Goal: Task Accomplishment & Management: Manage account settings

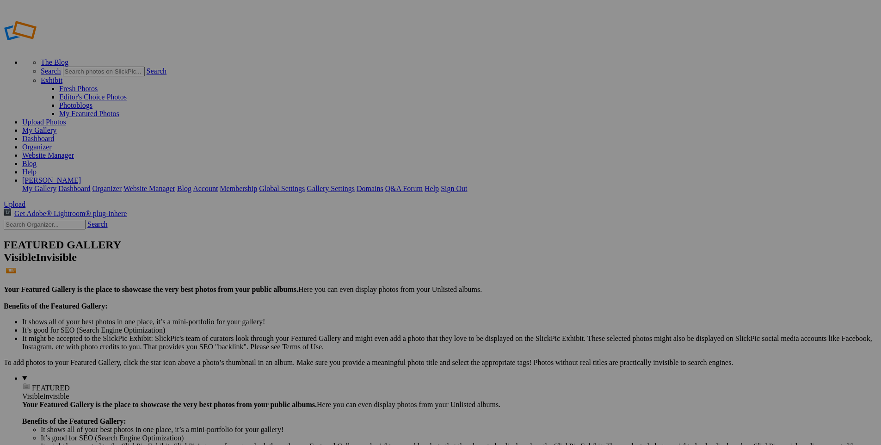
click at [356, 255] on span "Yes" at bounding box center [350, 258] width 11 height 8
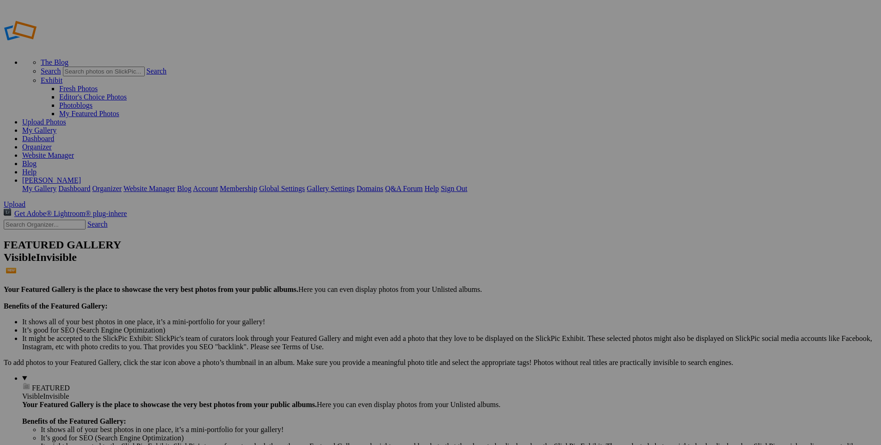
click at [74, 151] on link "Website Manager" at bounding box center [48, 155] width 52 height 8
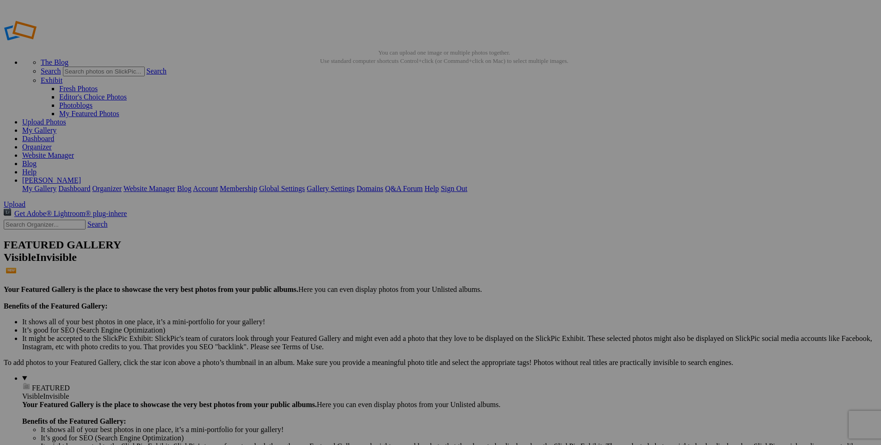
click at [74, 151] on link "Website Manager" at bounding box center [48, 155] width 52 height 8
